Goal: Task Accomplishment & Management: Complete application form

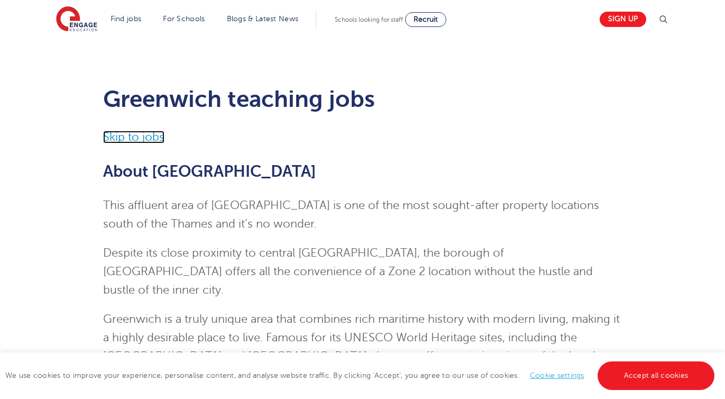
click at [156, 141] on link "Skip to jobs" at bounding box center [133, 137] width 61 height 13
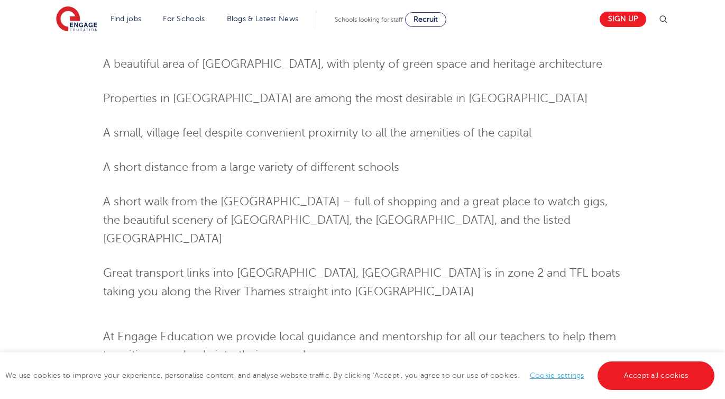
scroll to position [1509, 0]
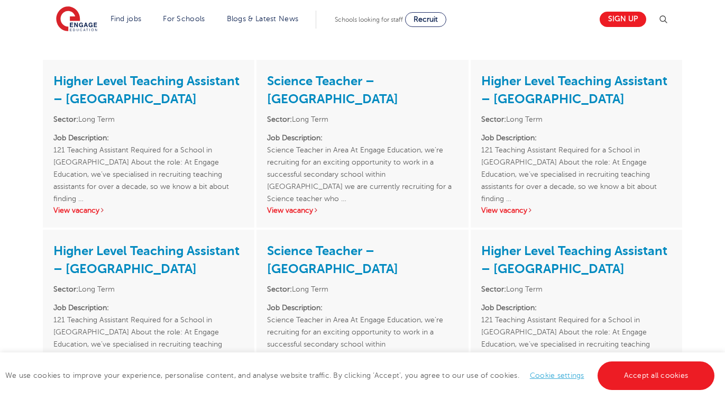
scroll to position [1514, 0]
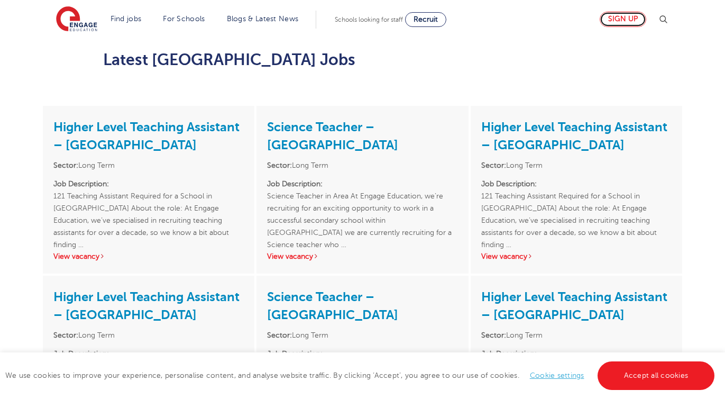
click at [622, 22] on link "Sign up" at bounding box center [623, 19] width 47 height 15
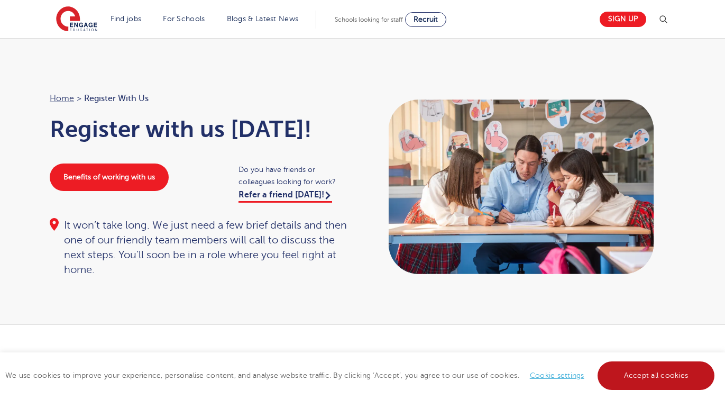
click at [655, 374] on link "Accept all cookies" at bounding box center [656, 375] width 117 height 29
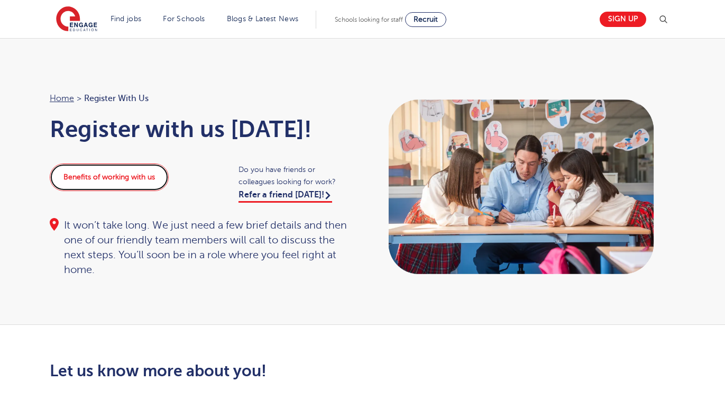
click at [103, 181] on link "Benefits of working with us" at bounding box center [109, 177] width 119 height 28
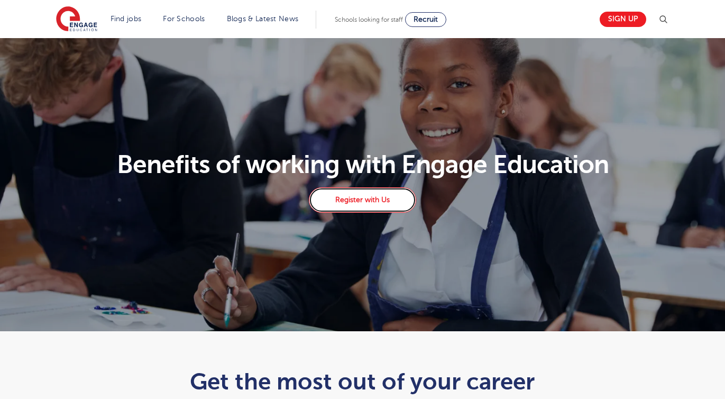
click at [354, 202] on link "Register with Us" at bounding box center [362, 199] width 107 height 25
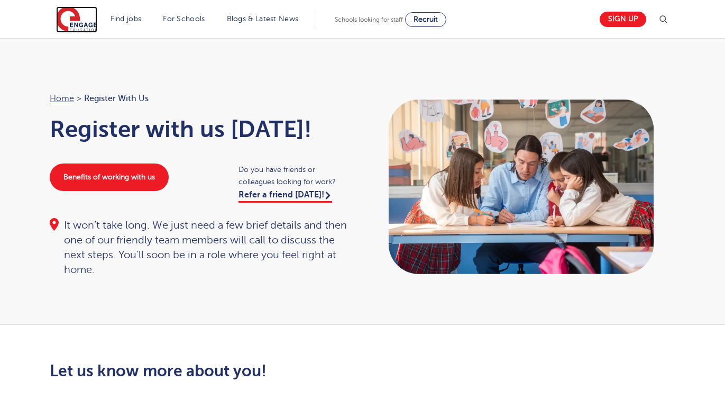
click at [74, 22] on img at bounding box center [76, 19] width 41 height 26
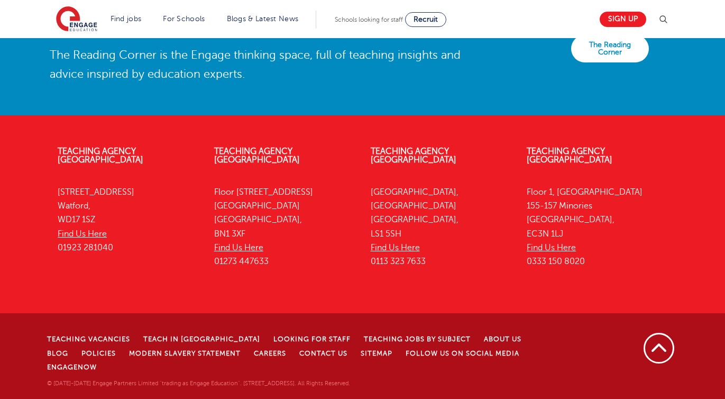
scroll to position [2406, 0]
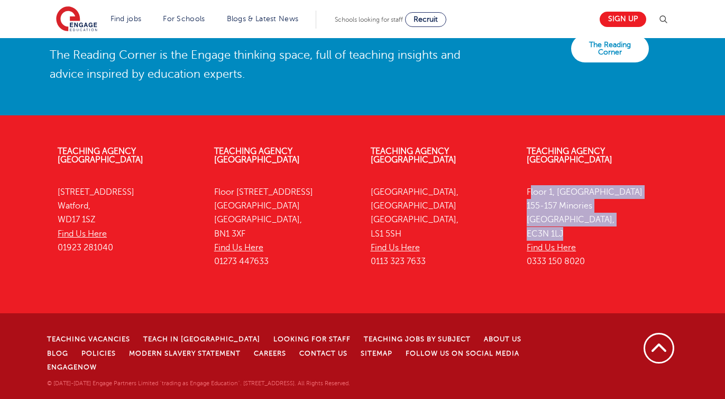
drag, startPoint x: 570, startPoint y: 245, endPoint x: 525, endPoint y: 205, distance: 60.4
click at [525, 204] on div "Teaching Agency [STREET_ADDRESS] Find Us Here 0333 150 8020" at bounding box center [597, 209] width 157 height 156
copy p "[STREET_ADDRESS]"
